Goal: Browse casually

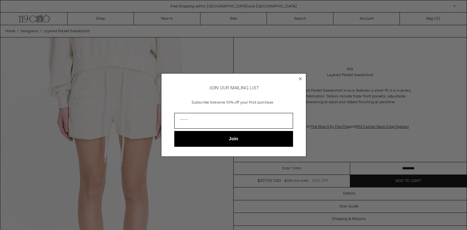
click at [299, 77] on circle "Close dialog" at bounding box center [300, 79] width 6 height 6
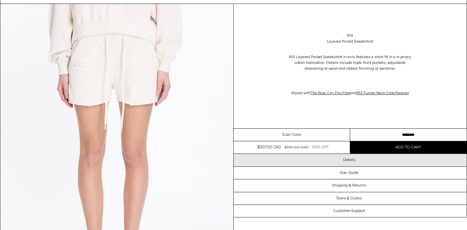
scroll to position [34, 0]
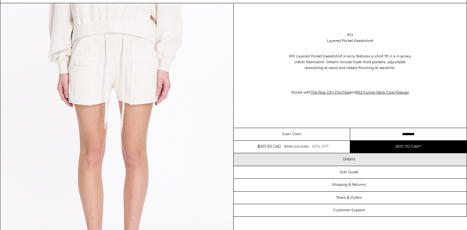
click at [348, 157] on h3 "Details" at bounding box center [349, 159] width 12 height 5
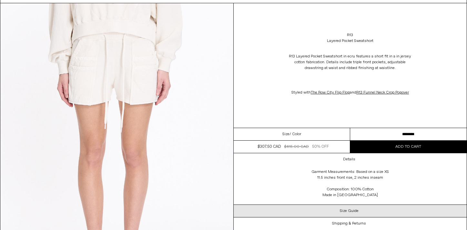
click at [301, 207] on div "Size Guide" at bounding box center [350, 211] width 233 height 12
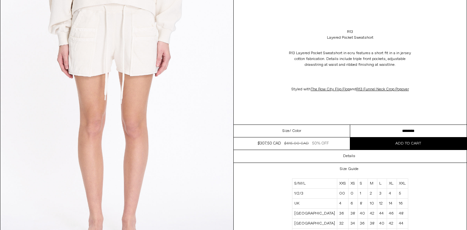
scroll to position [7, 0]
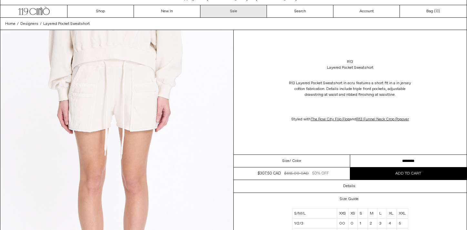
click at [235, 8] on link "Sale" at bounding box center [233, 11] width 66 height 12
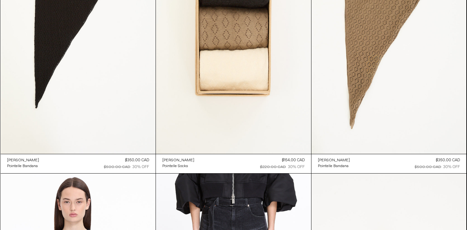
scroll to position [3647, 0]
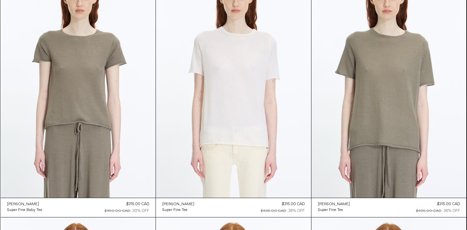
scroll to position [6889, 0]
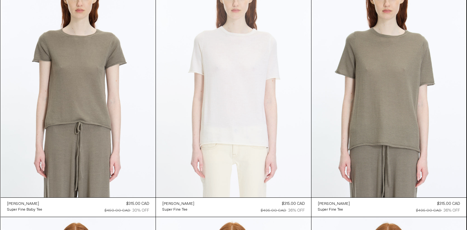
click at [237, 116] on at bounding box center [233, 81] width 155 height 233
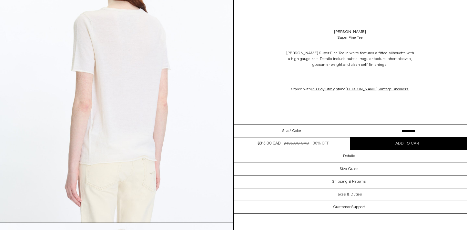
scroll to position [690, 0]
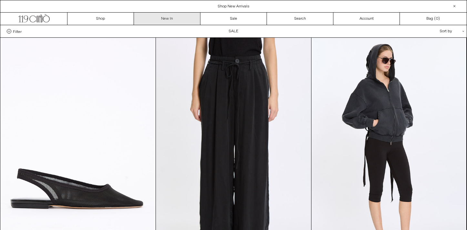
click at [167, 16] on link "New In" at bounding box center [167, 19] width 66 height 12
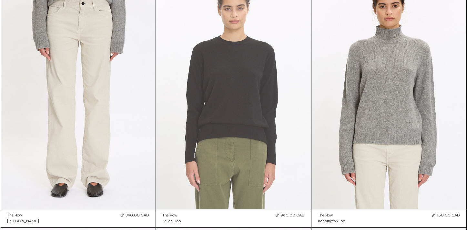
scroll to position [565, 0]
click at [265, 127] on at bounding box center [233, 92] width 155 height 233
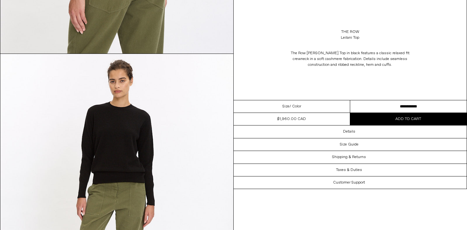
scroll to position [849, 0]
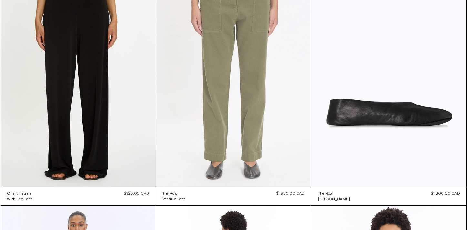
scroll to position [1341, 0]
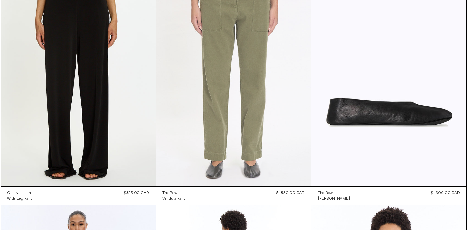
click at [234, 132] on at bounding box center [233, 70] width 155 height 233
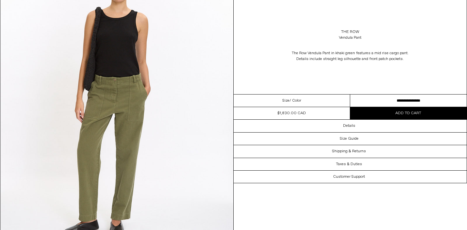
scroll to position [949, 0]
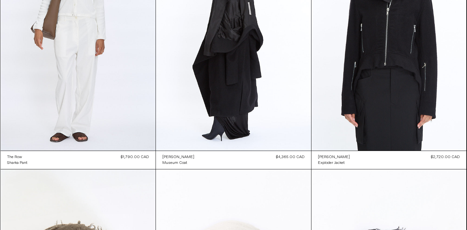
scroll to position [1606, 0]
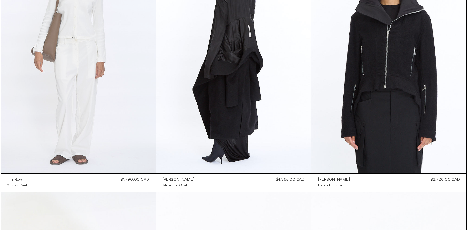
click at [87, 110] on at bounding box center [78, 57] width 155 height 233
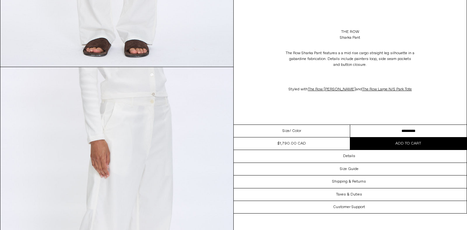
scroll to position [539, 0]
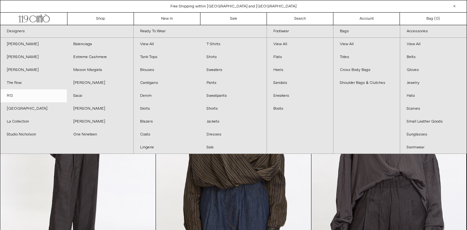
click at [14, 93] on link "R13" at bounding box center [33, 95] width 66 height 13
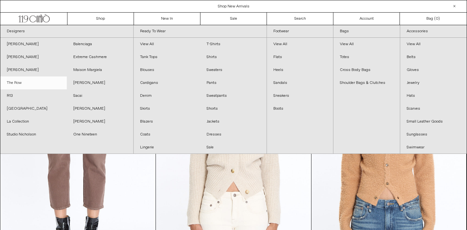
click at [19, 79] on link "The Row" at bounding box center [33, 83] width 66 height 13
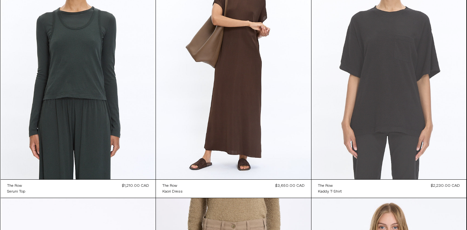
scroll to position [1343, 0]
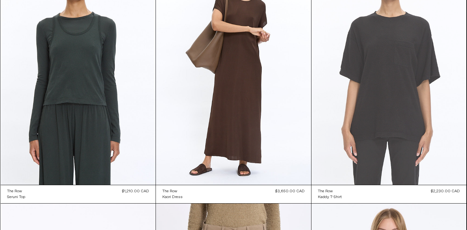
click at [395, 119] on at bounding box center [389, 68] width 155 height 233
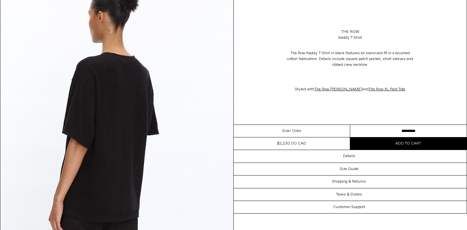
scroll to position [942, 0]
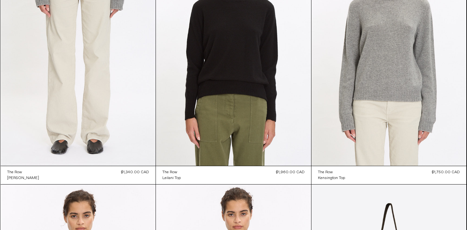
scroll to position [163, 0]
